Goal: Navigation & Orientation: Find specific page/section

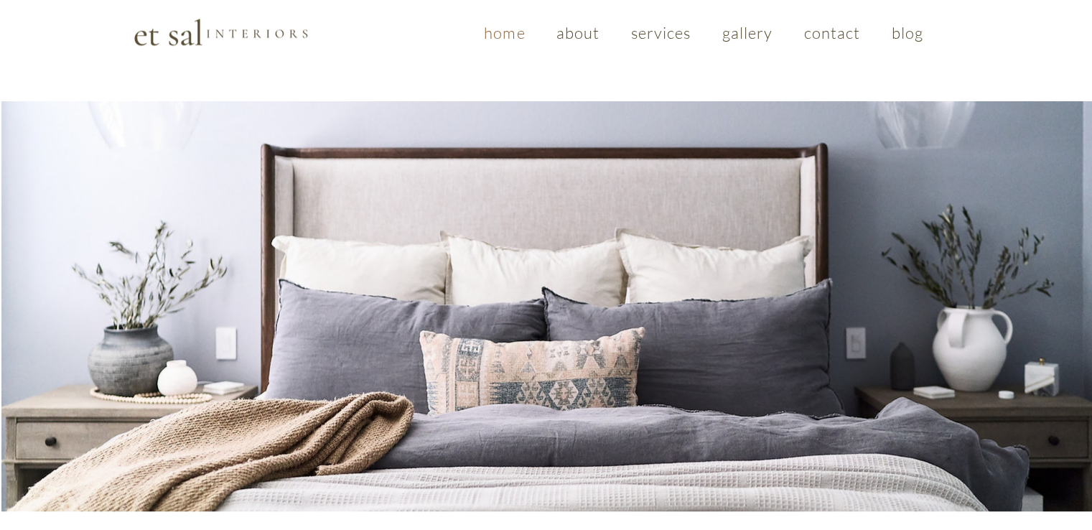
scroll to position [1016, 0]
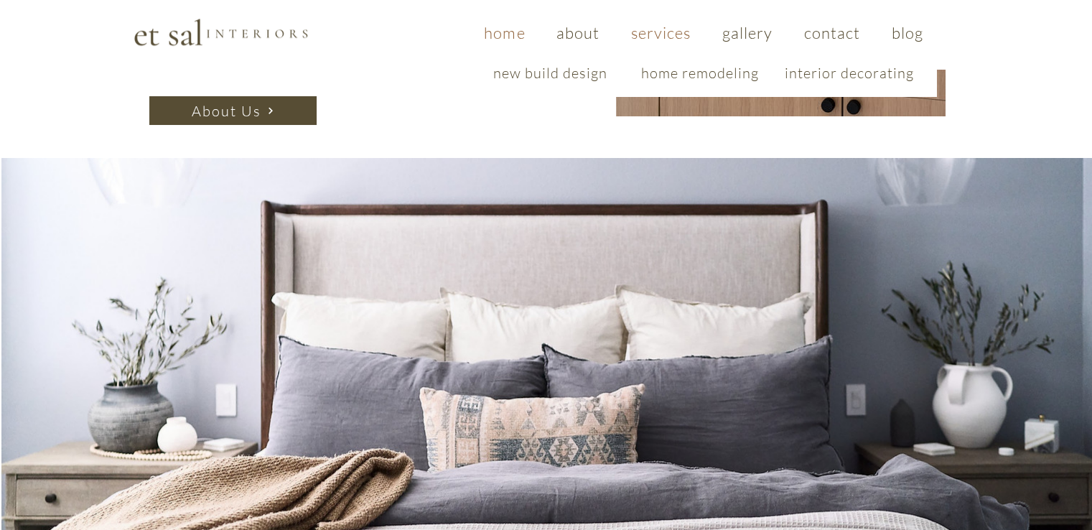
click at [650, 33] on span "services" at bounding box center [661, 32] width 60 height 19
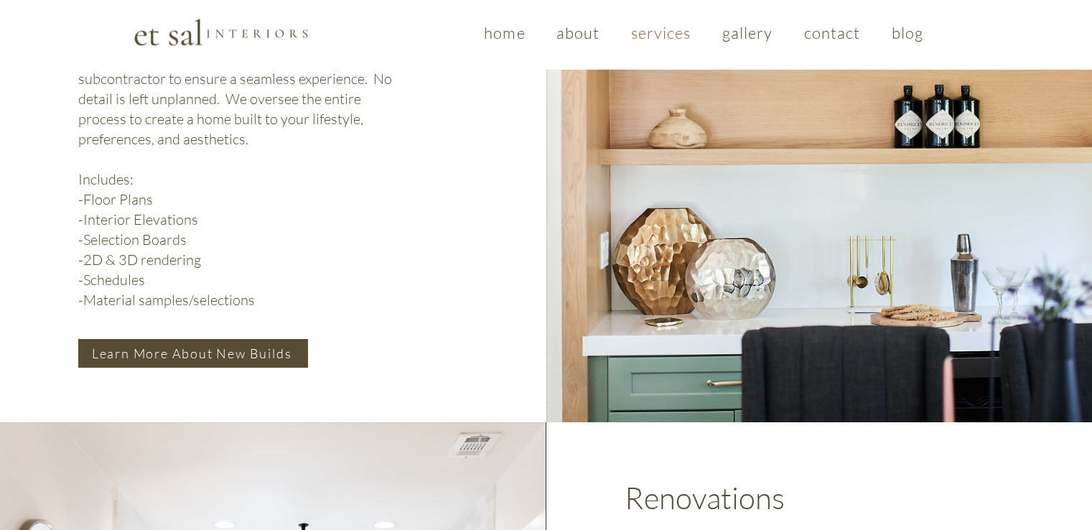
scroll to position [820, 0]
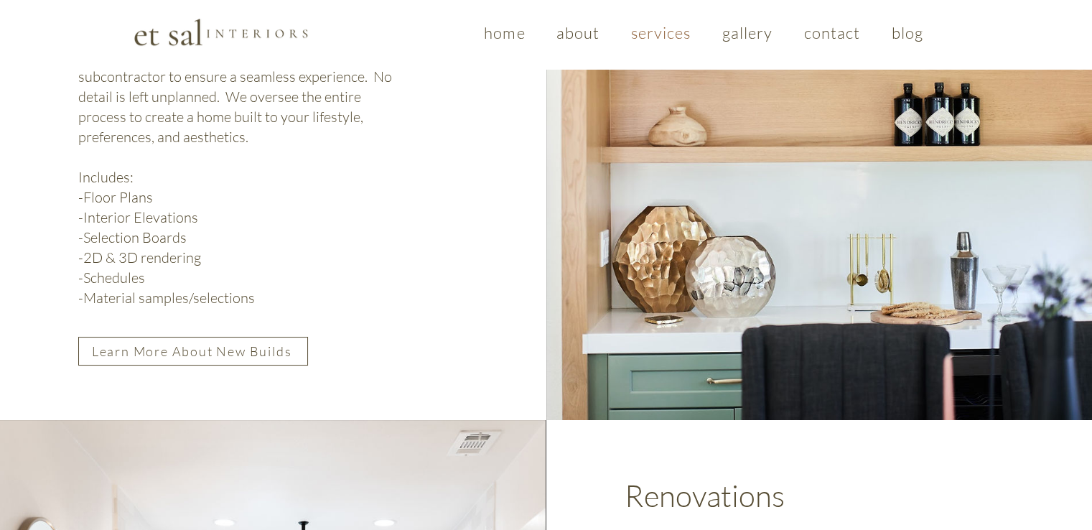
click at [187, 357] on span "Learn More About New Builds" at bounding box center [192, 351] width 200 height 16
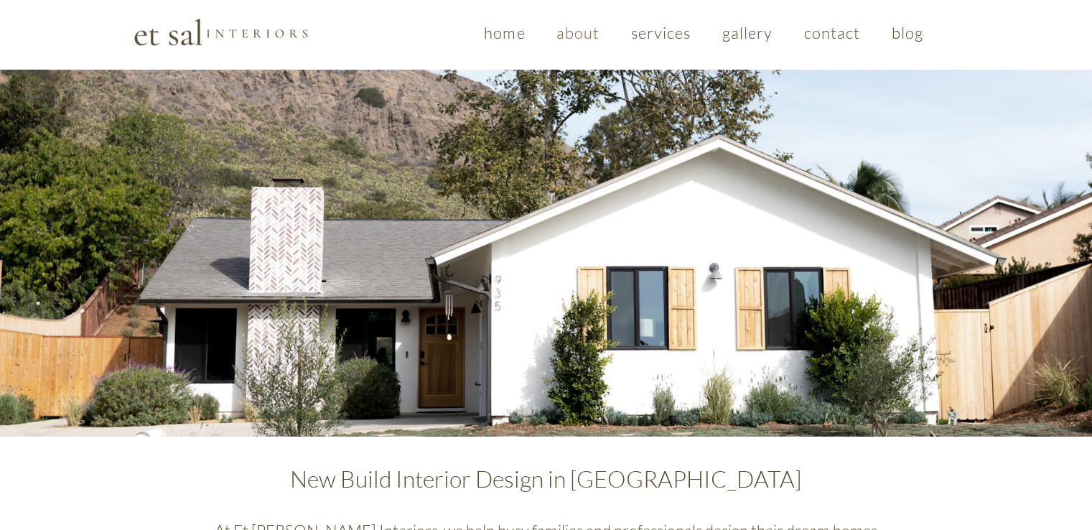
click at [587, 32] on span "about" at bounding box center [578, 32] width 44 height 19
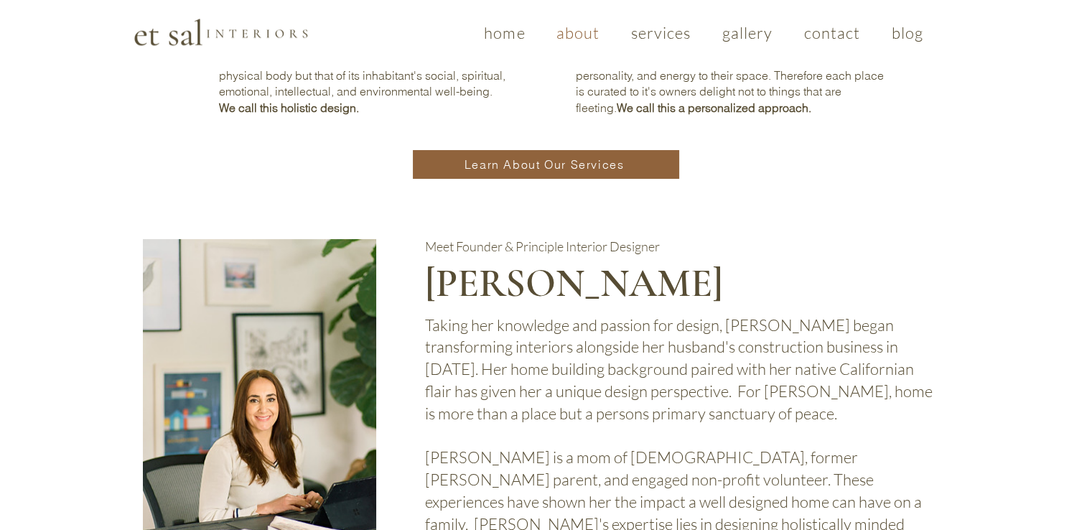
scroll to position [726, 0]
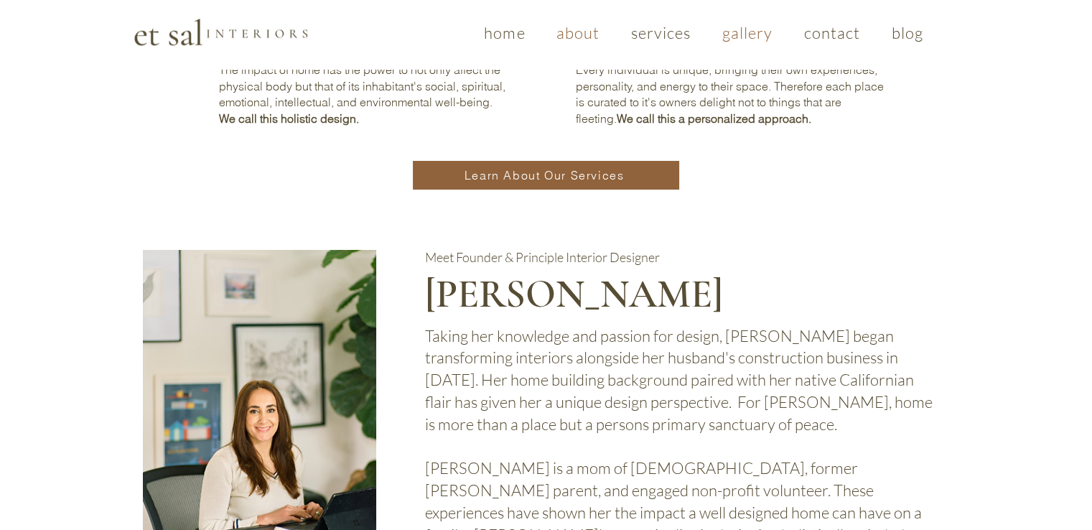
click at [759, 38] on span "gallery" at bounding box center [747, 32] width 51 height 19
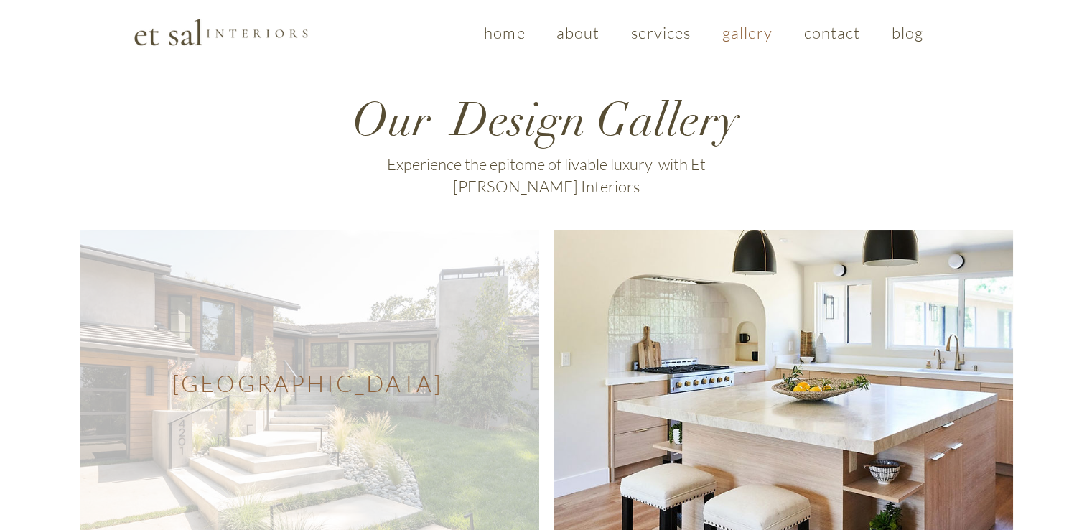
scroll to position [29, 0]
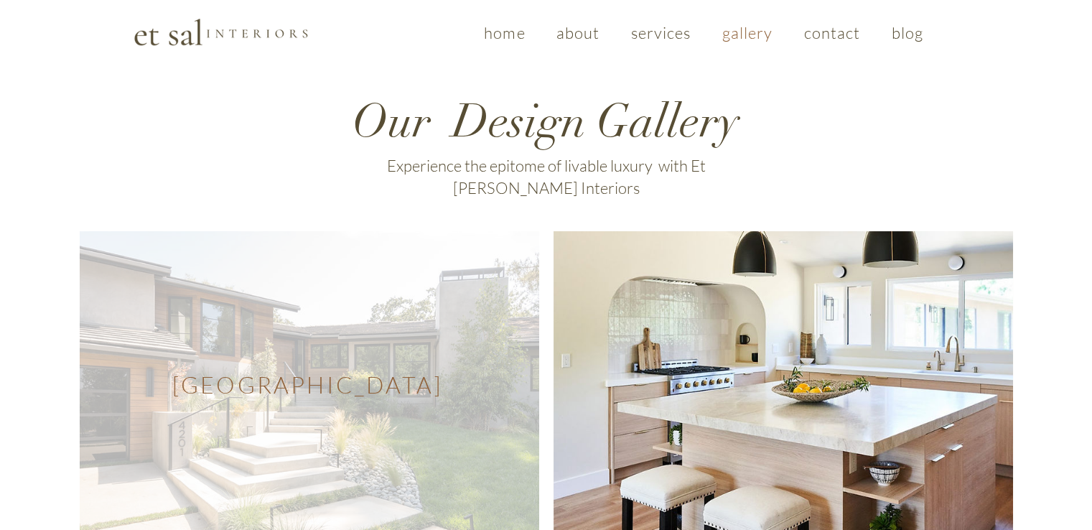
click at [337, 378] on span "Westlake Village Modern" at bounding box center [309, 384] width 459 height 306
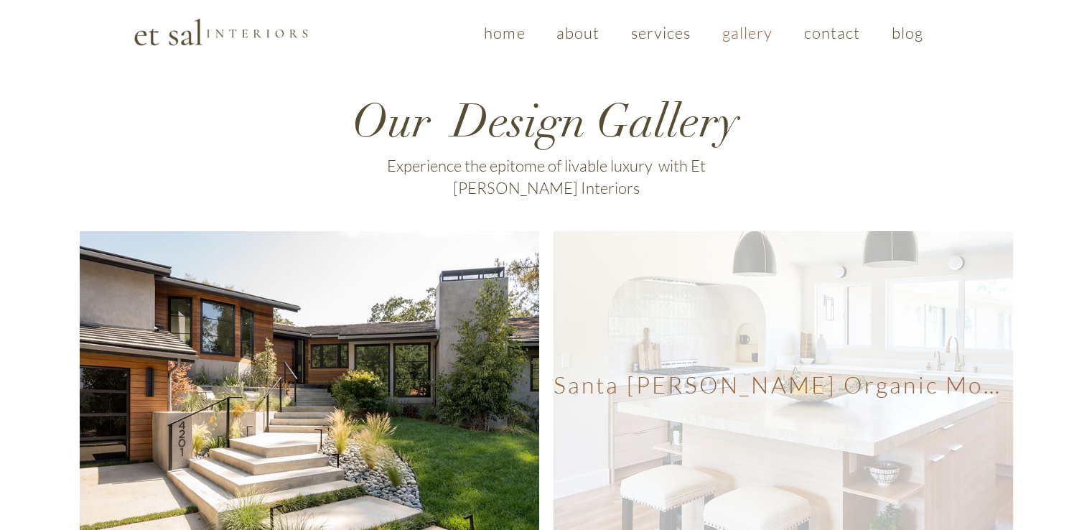
click at [744, 370] on span "Santa Rosa Organic Modern" at bounding box center [781, 384] width 456 height 28
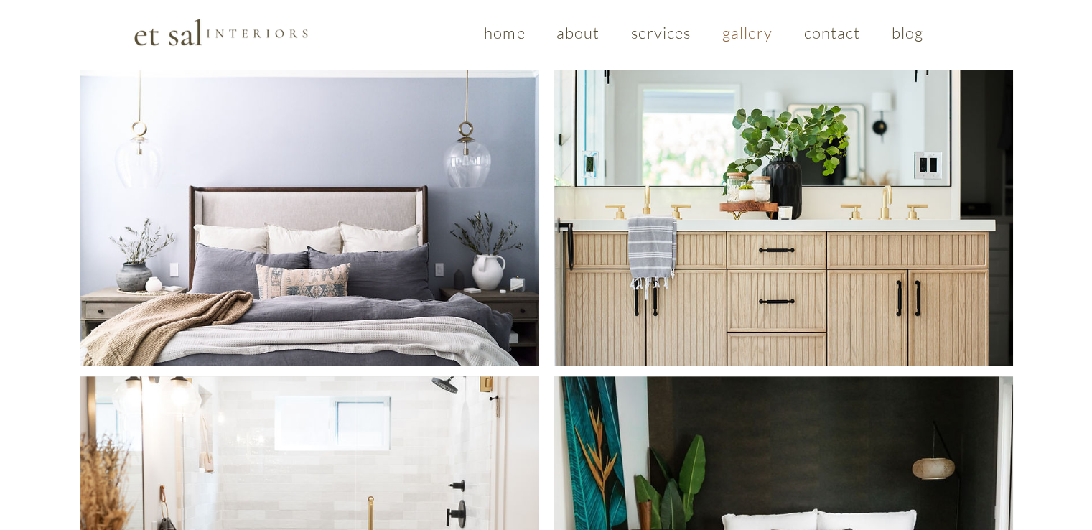
scroll to position [520, 0]
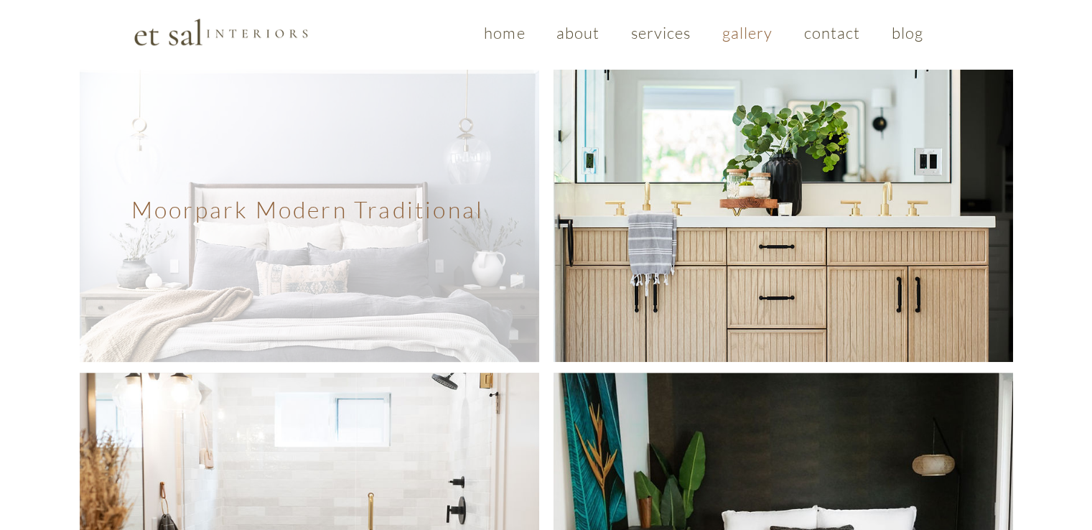
click at [258, 195] on span "Moorpark Modern Traditional" at bounding box center [307, 209] width 352 height 28
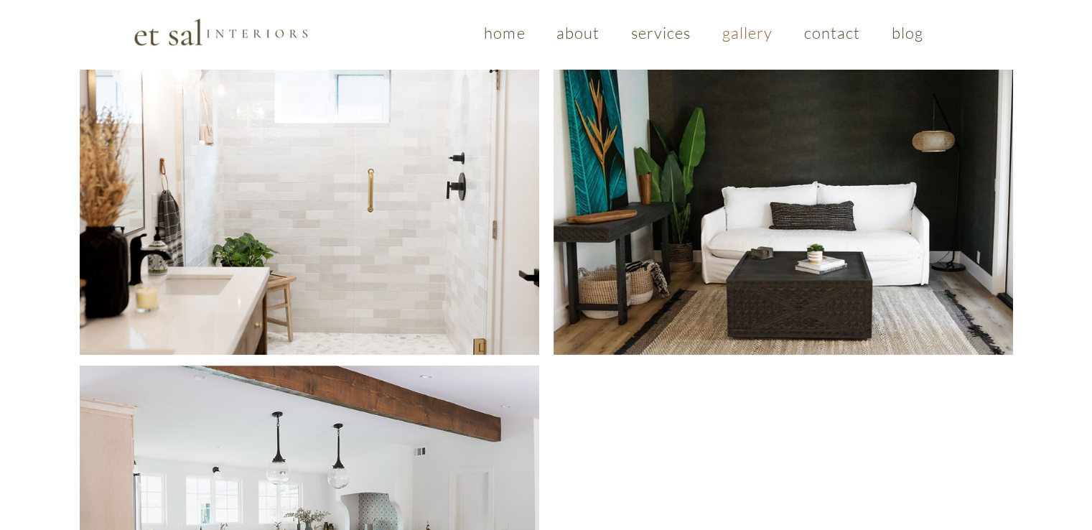
scroll to position [850, 0]
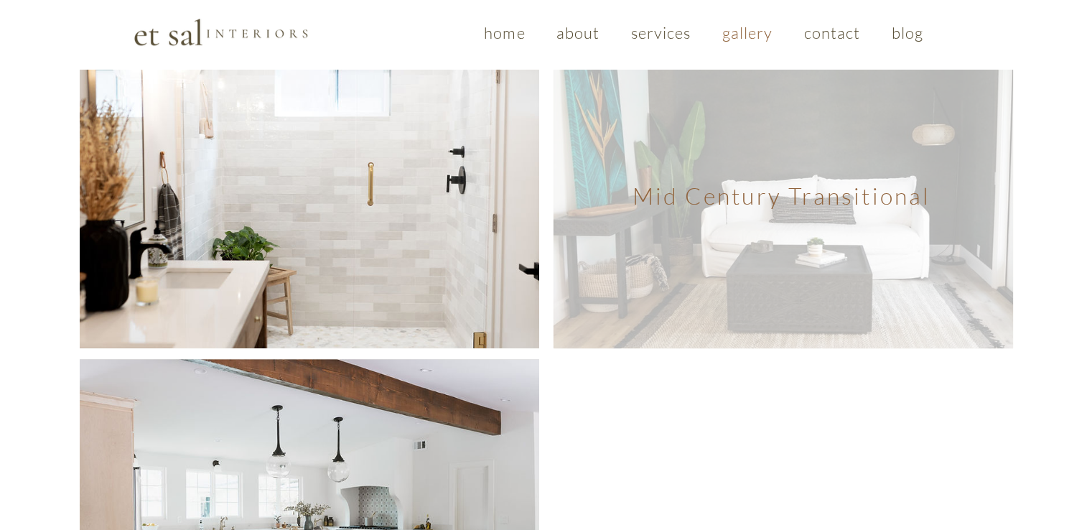
click at [773, 188] on span "Mid Century Transitional" at bounding box center [782, 195] width 459 height 306
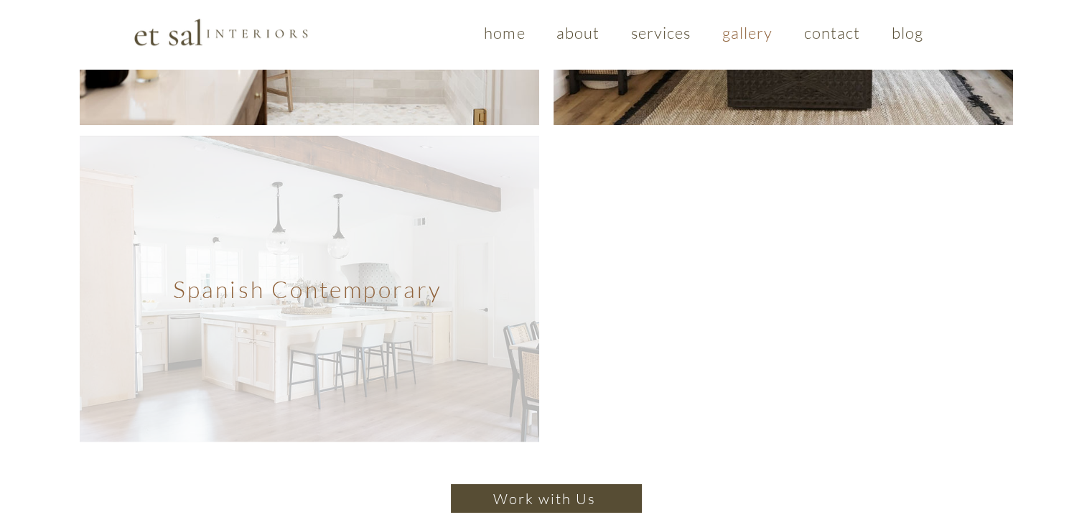
scroll to position [1074, 0]
click at [351, 365] on span "Spanish Contemporary" at bounding box center [309, 289] width 459 height 306
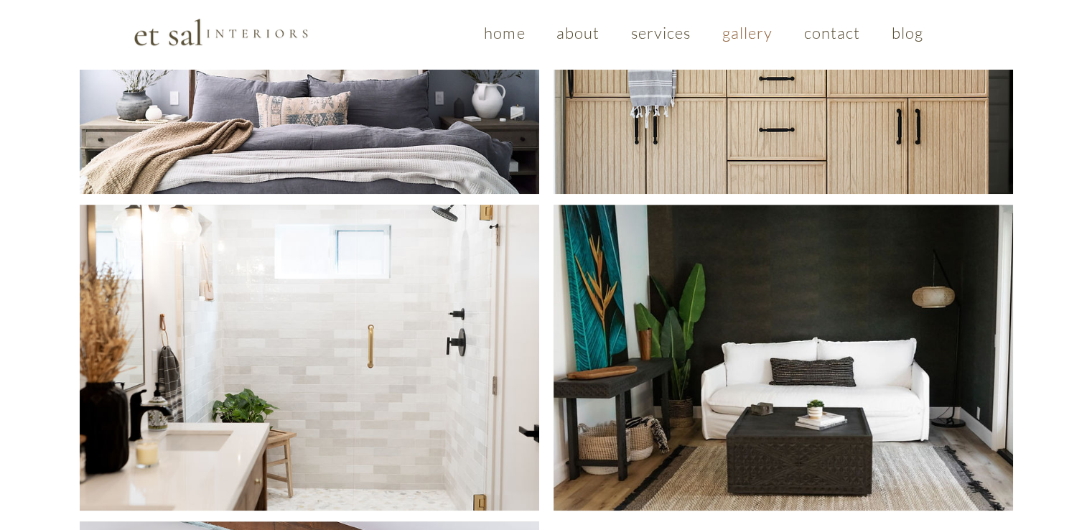
scroll to position [614, 0]
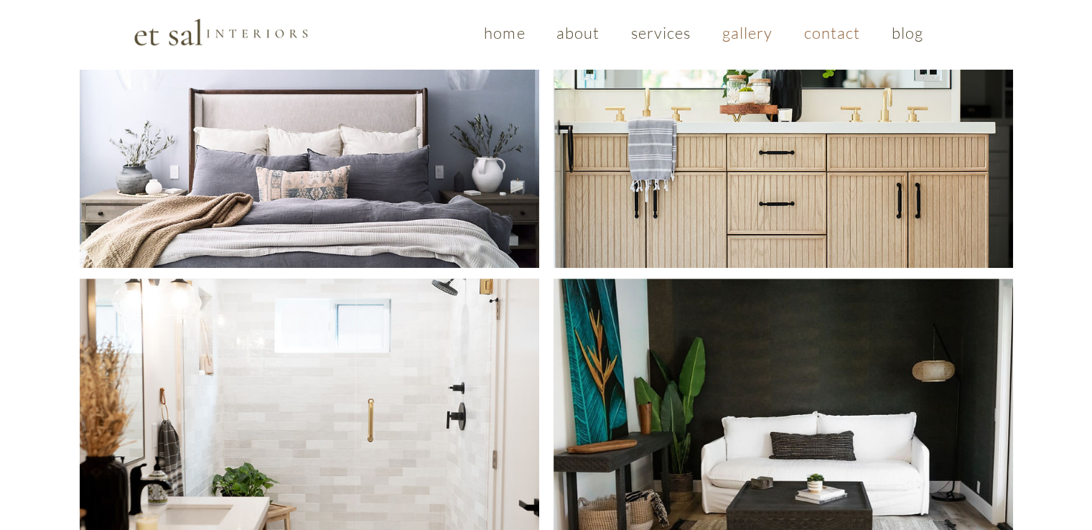
click at [833, 36] on span "contact" at bounding box center [832, 32] width 57 height 19
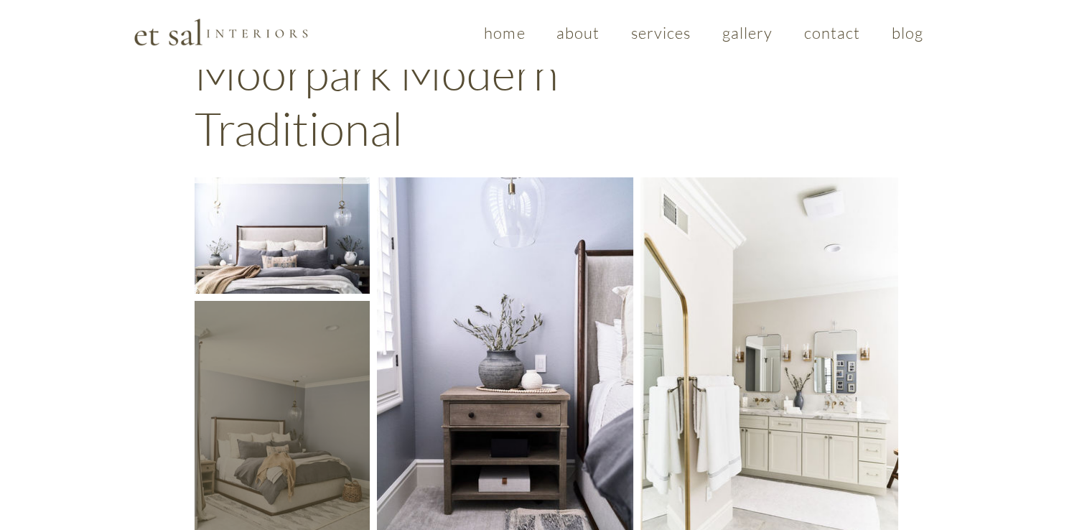
scroll to position [63, 0]
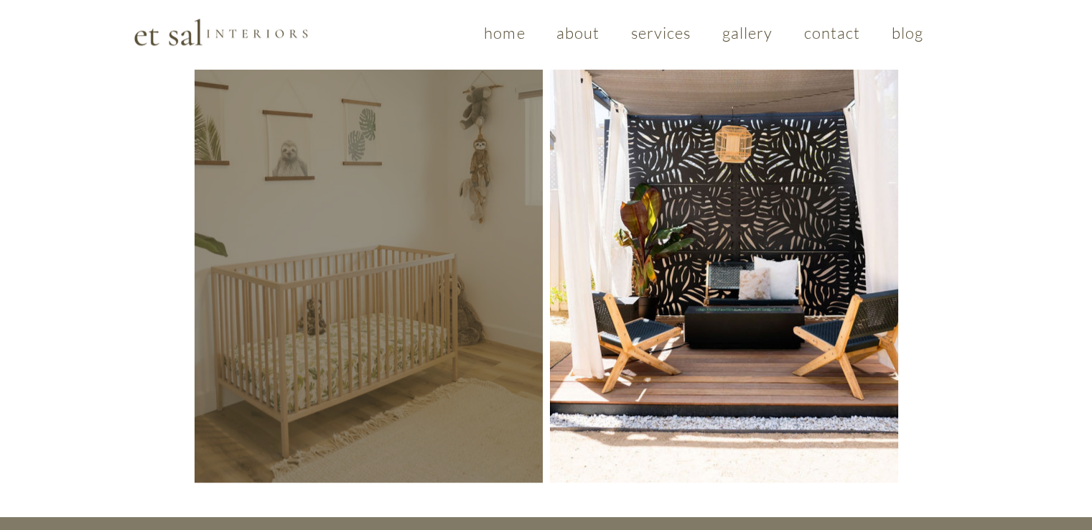
scroll to position [1399, 0]
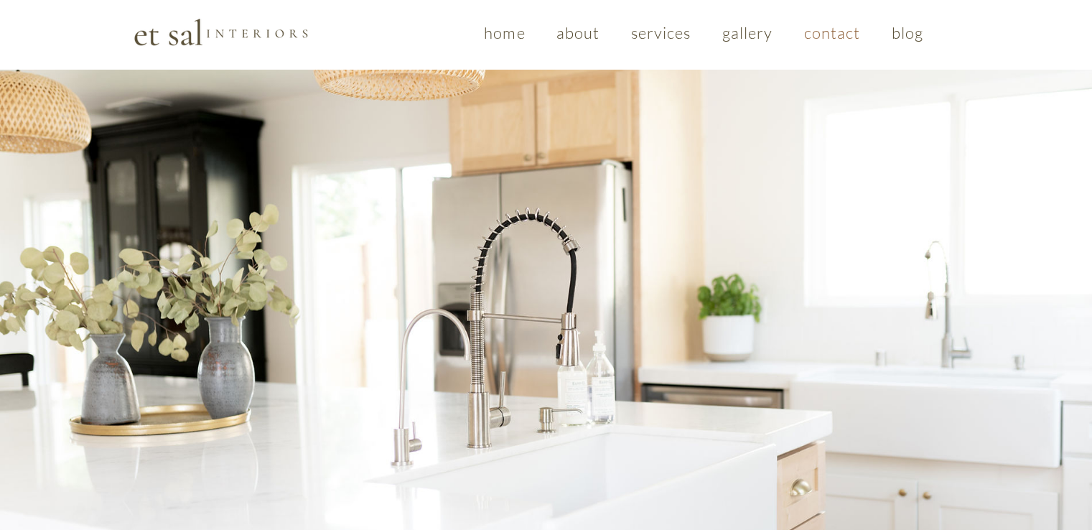
click at [820, 30] on span "contact" at bounding box center [832, 32] width 57 height 19
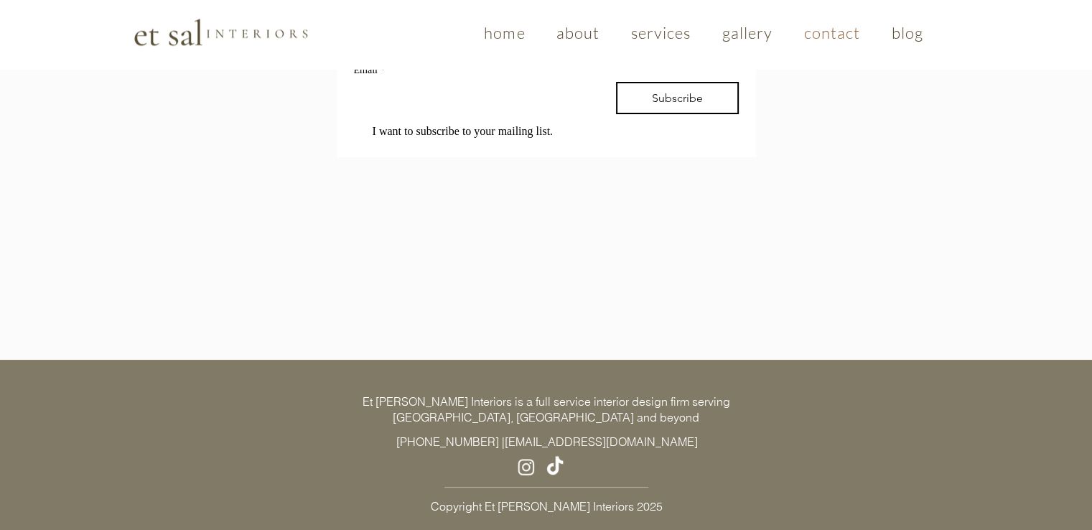
scroll to position [1353, 0]
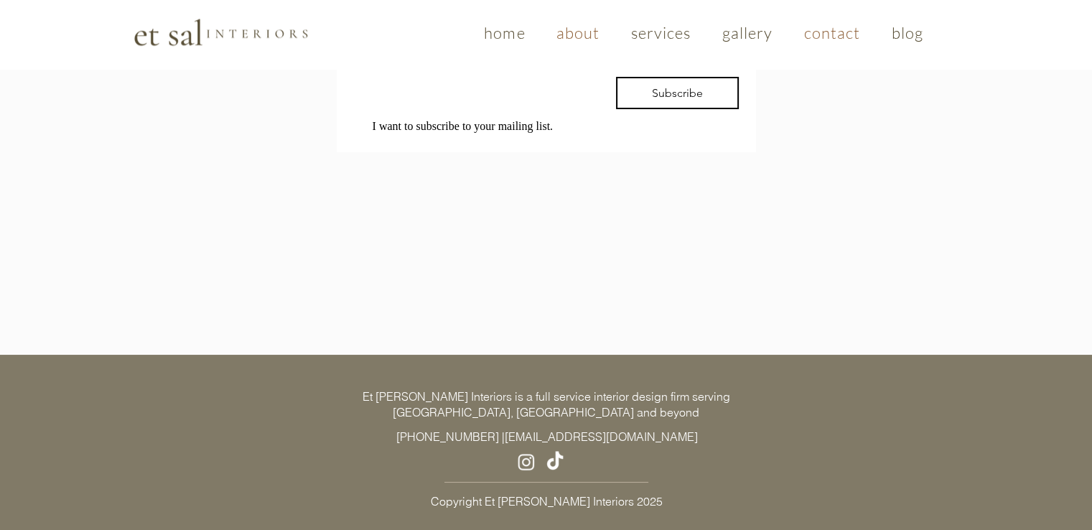
click at [575, 29] on span "about" at bounding box center [578, 32] width 44 height 19
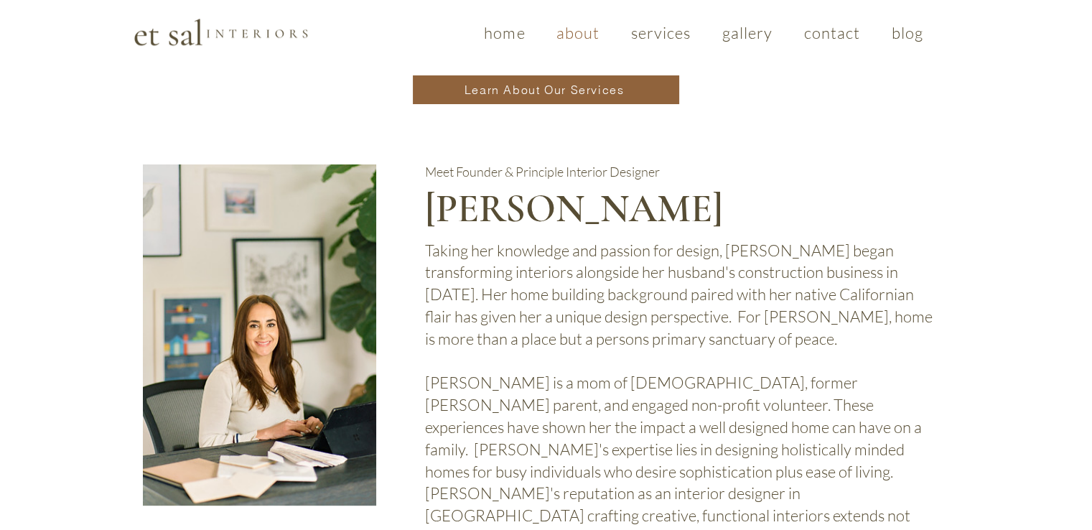
scroll to position [1031, 0]
